Goal: Task Accomplishment & Management: Use online tool/utility

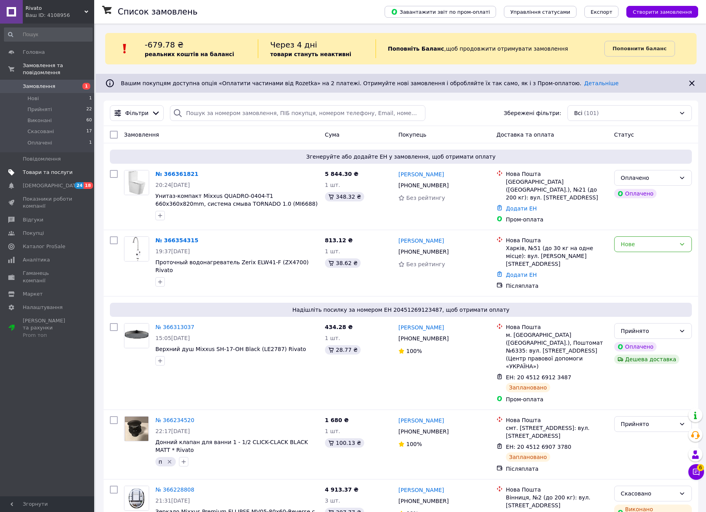
click at [72, 169] on span "Товари та послуги" at bounding box center [48, 172] width 50 height 7
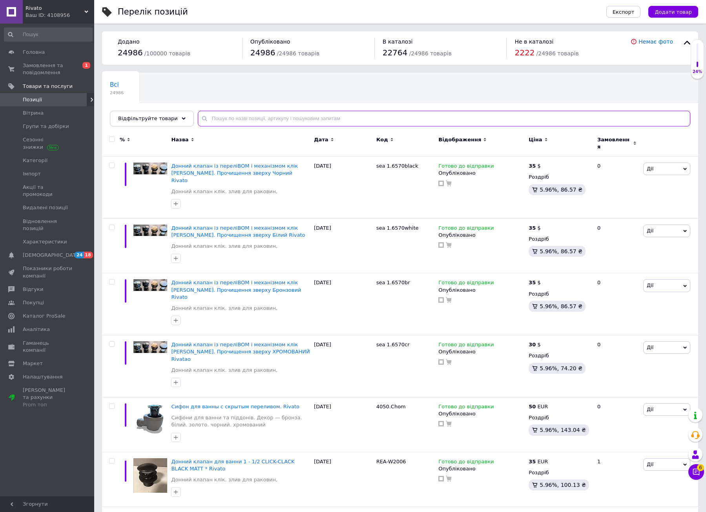
click at [362, 121] on input "text" at bounding box center [444, 119] width 492 height 16
paste input "KR5442"
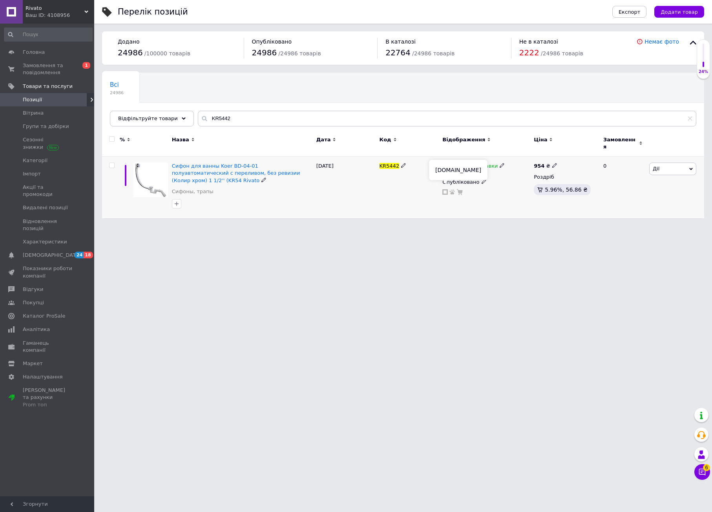
click at [446, 189] on icon at bounding box center [444, 191] width 5 height 5
click at [120, 122] on div "Відфільтруйте товари KR5442" at bounding box center [403, 119] width 586 height 16
paste input "ZX4960"
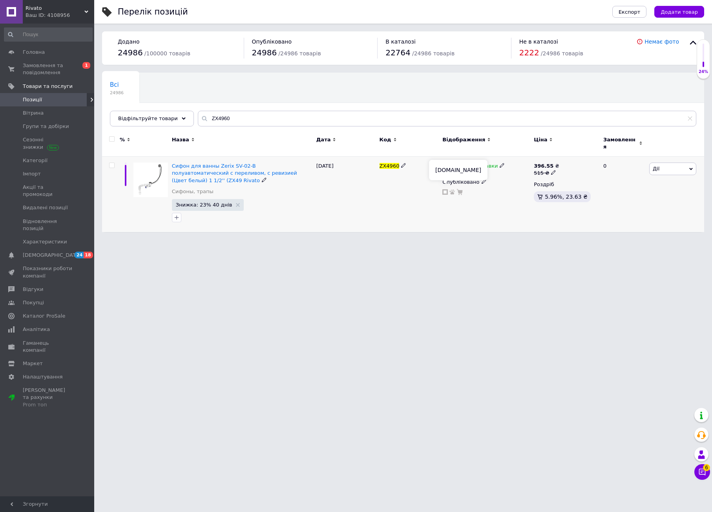
click at [446, 189] on icon at bounding box center [444, 191] width 5 height 5
click at [169, 113] on div "Відфільтруйте товари ZX4960" at bounding box center [403, 119] width 586 height 16
paste input "CH0364"
click at [444, 189] on icon at bounding box center [444, 191] width 5 height 5
click at [225, 110] on div "Всі 24986 Ok Відфільтровано... Зберегти Нічого не знайдено Можливо, помилка у с…" at bounding box center [403, 100] width 602 height 54
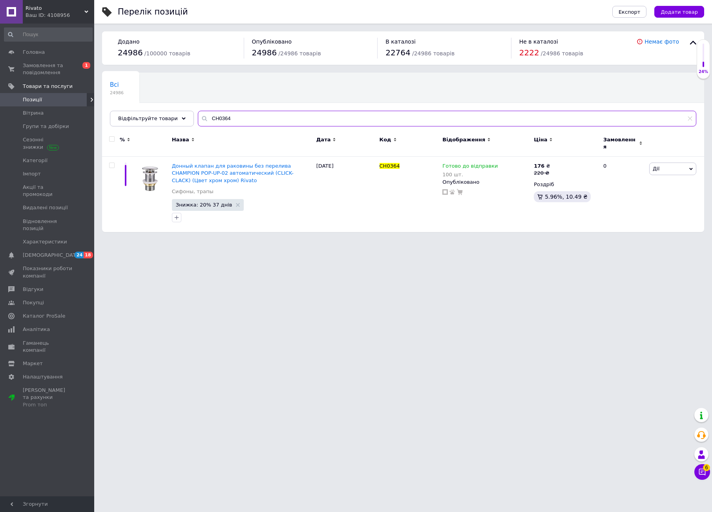
drag, startPoint x: 225, startPoint y: 117, endPoint x: 109, endPoint y: 108, distance: 116.4
click at [146, 111] on div "Відфільтруйте товари CH0364" at bounding box center [403, 119] width 586 height 16
paste input "3"
type input "CH0363"
click at [74, 63] on span "0 1" at bounding box center [84, 69] width 22 height 14
